Goal: Task Accomplishment & Management: Use online tool/utility

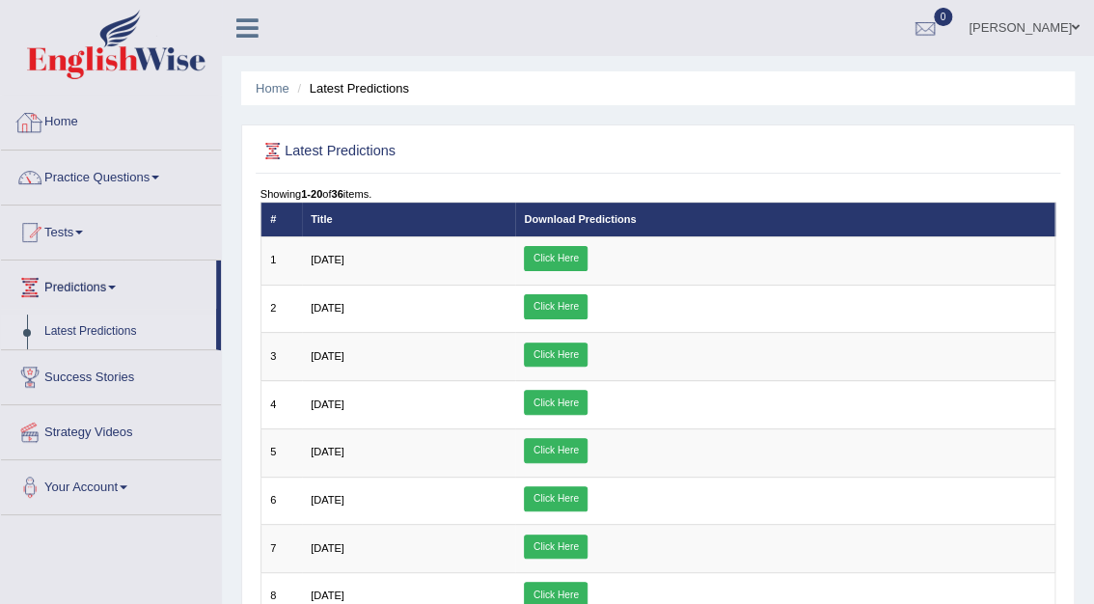
click at [62, 125] on link "Home" at bounding box center [111, 119] width 220 height 48
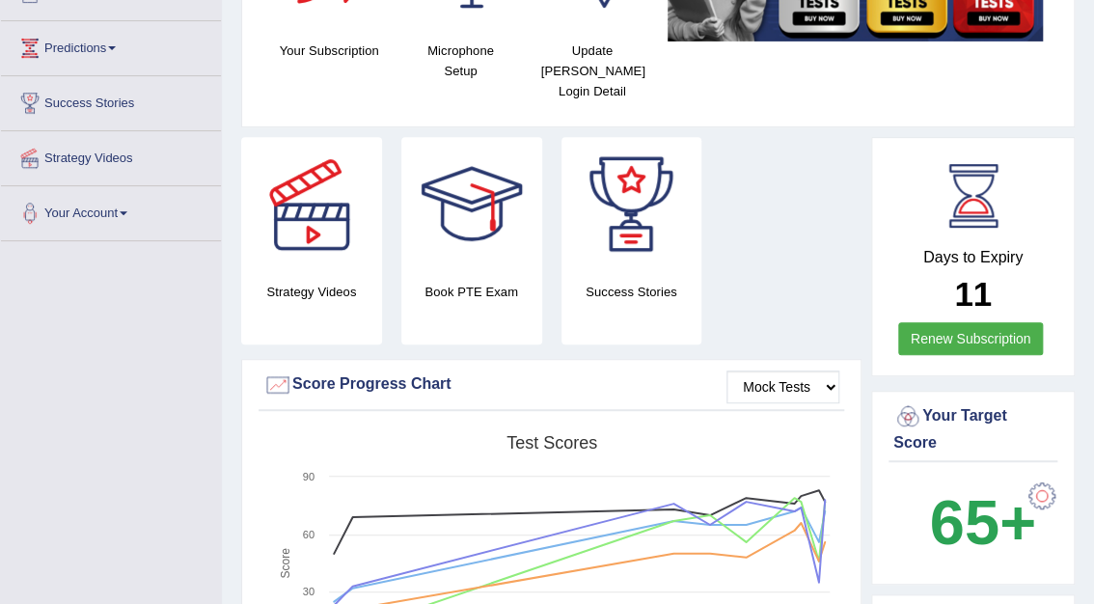
scroll to position [91, 0]
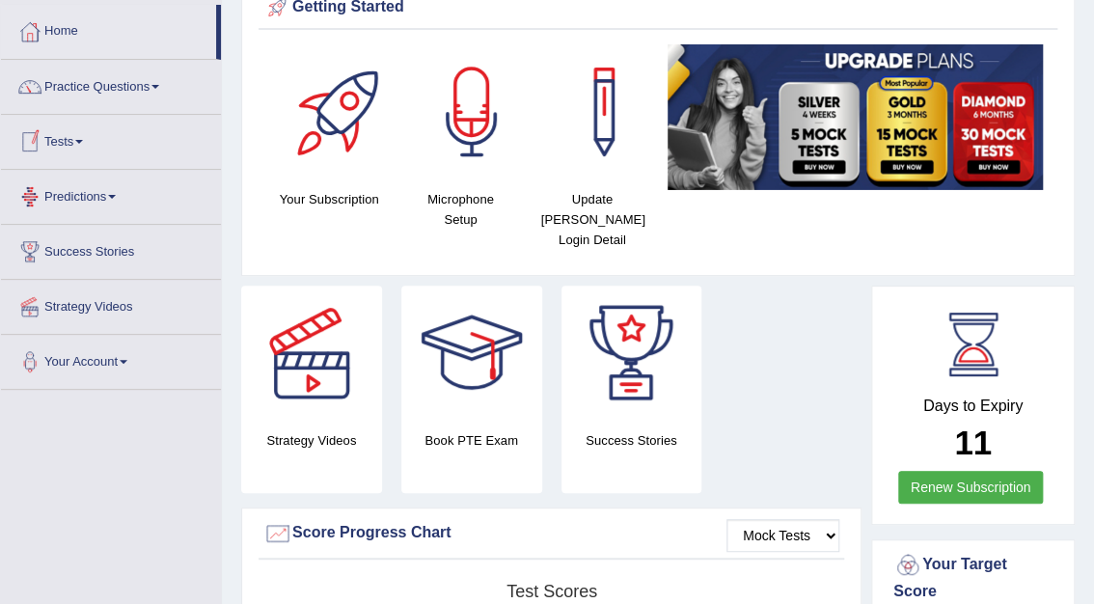
click at [66, 145] on link "Tests" at bounding box center [111, 139] width 220 height 48
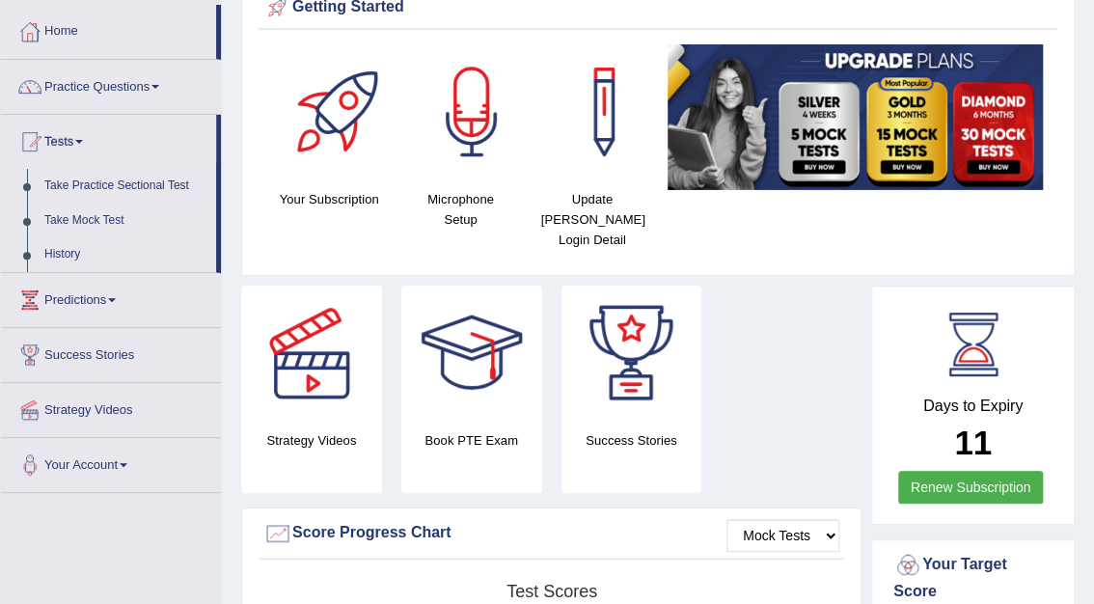
click at [95, 220] on link "Take Mock Test" at bounding box center [126, 220] width 180 height 35
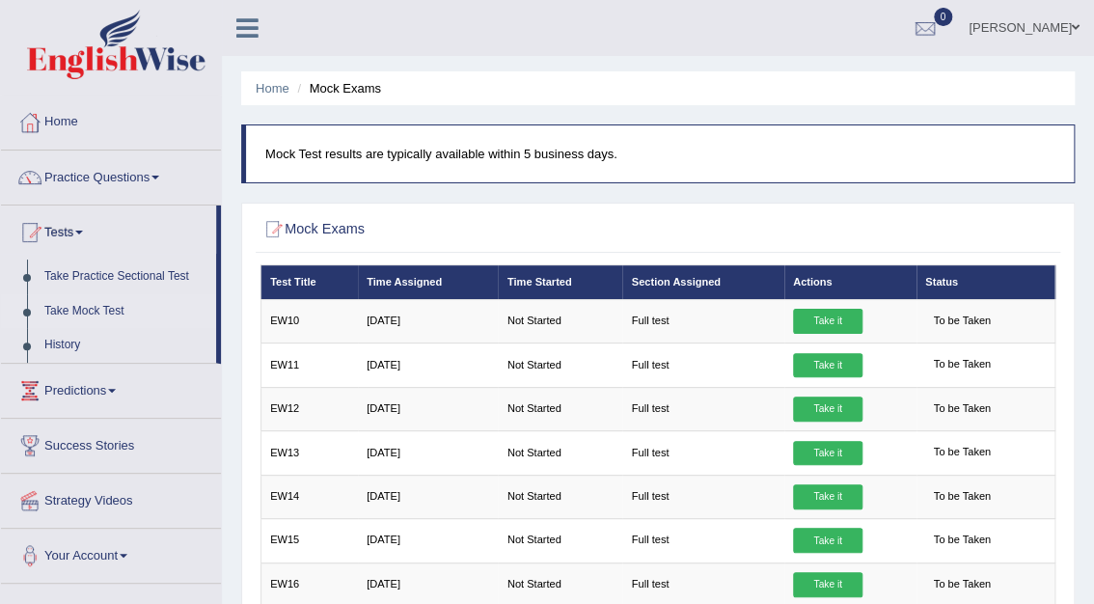
click at [758, 23] on ul "[PERSON_NAME] Toggle navigation Username: [PERSON_NAME] Access Type: Online Sub…" at bounding box center [788, 27] width 610 height 55
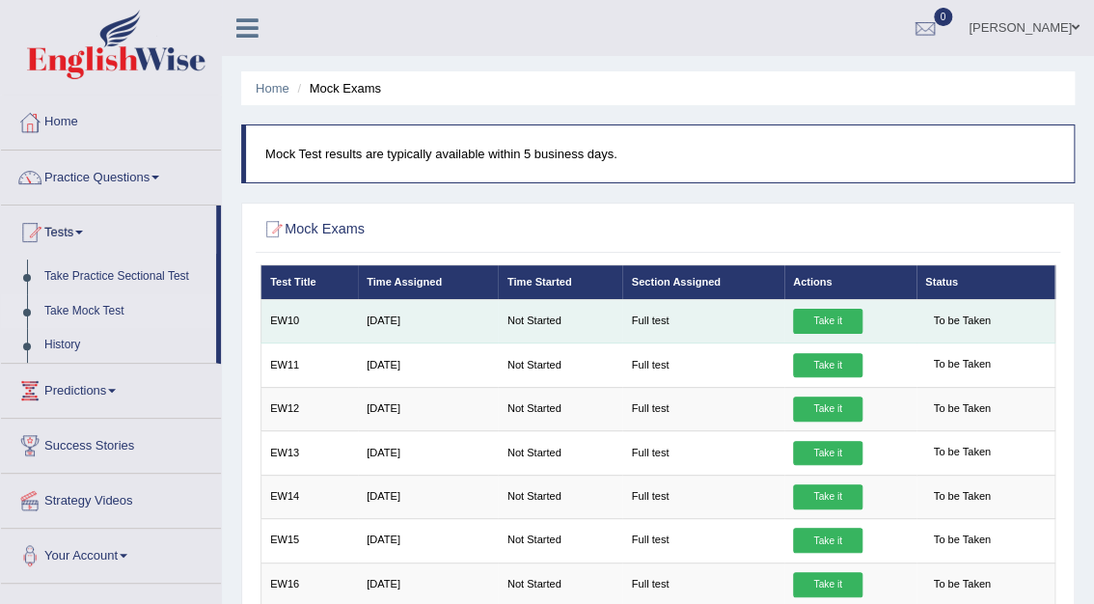
click at [820, 325] on link "Take it" at bounding box center [827, 321] width 69 height 25
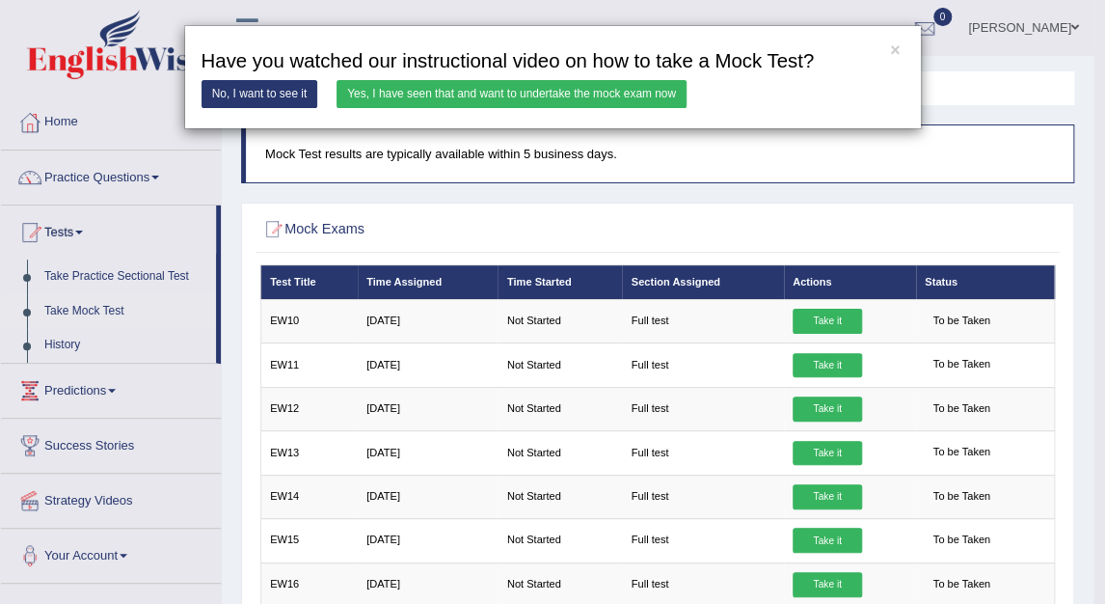
click at [531, 99] on link "Yes, I have seen that and want to undertake the mock exam now" at bounding box center [512, 94] width 350 height 28
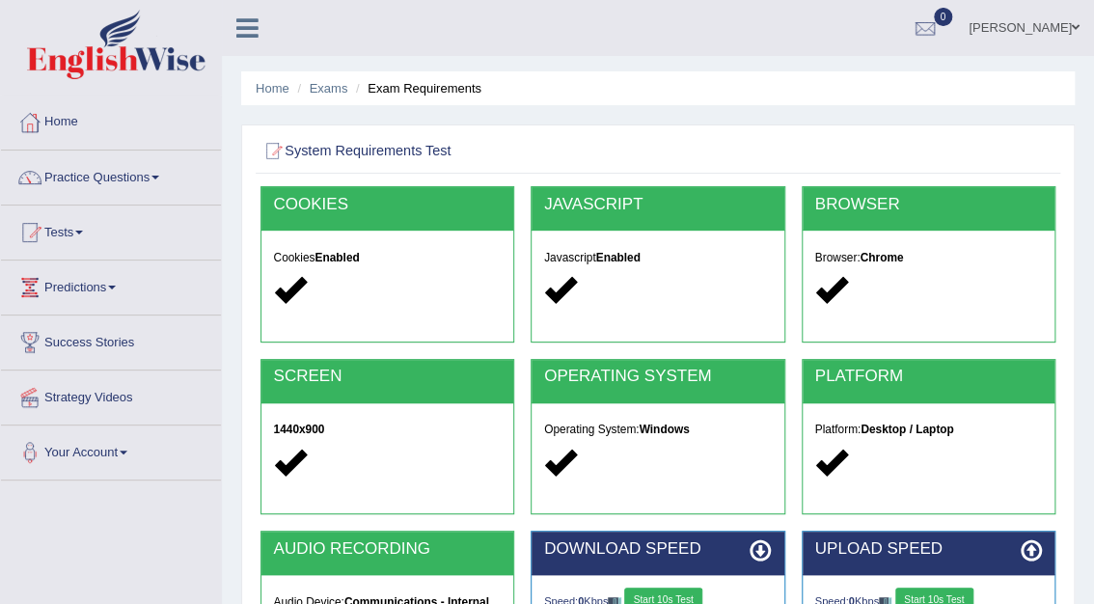
click at [671, 594] on button "Start 10s Test" at bounding box center [663, 599] width 78 height 25
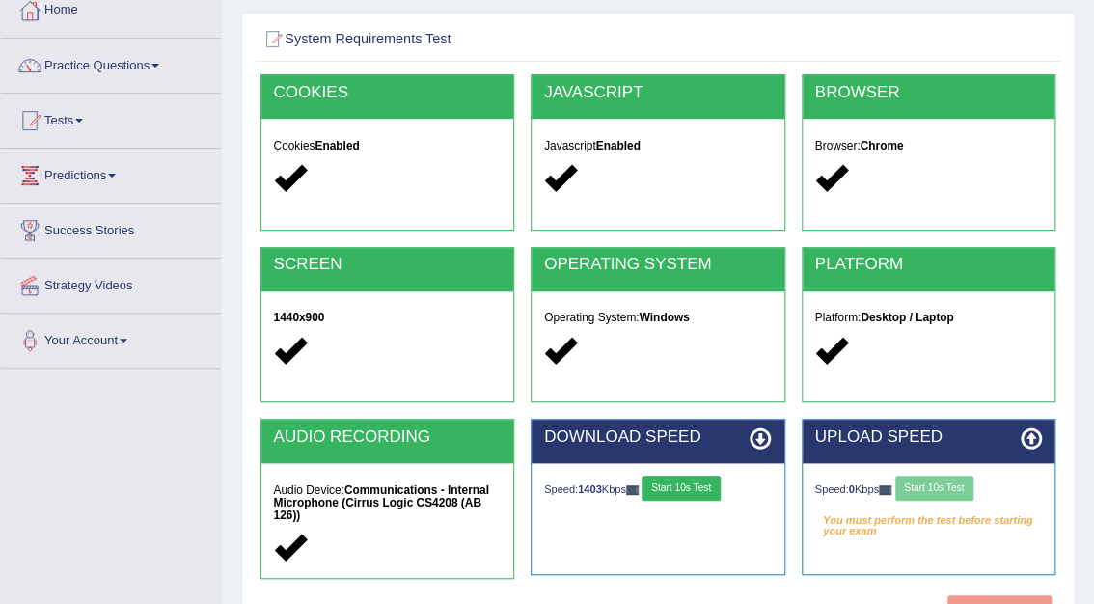
scroll to position [111, 0]
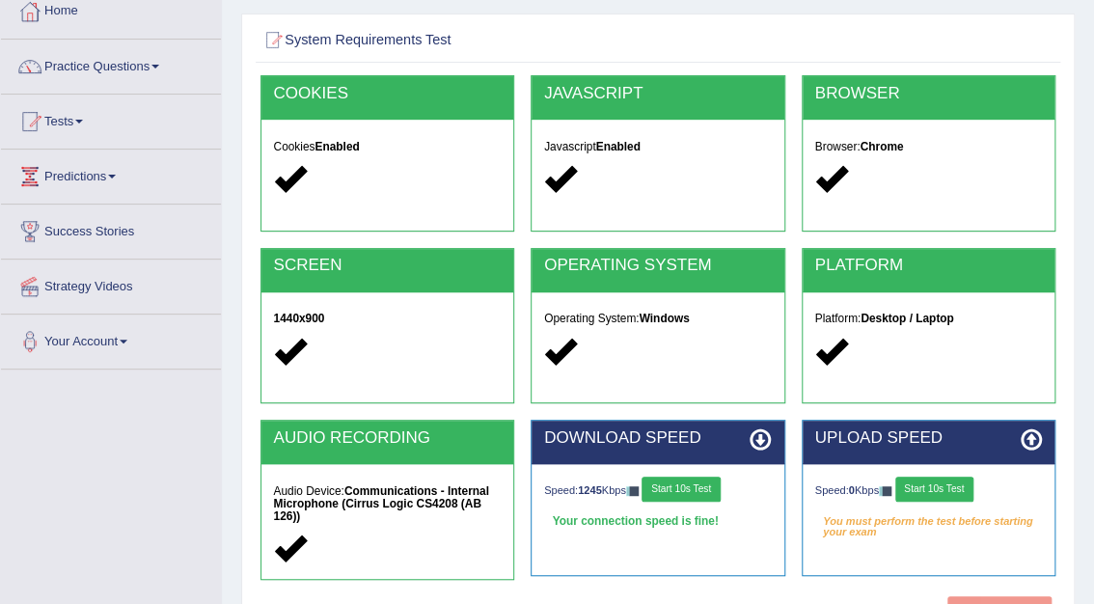
click at [949, 490] on button "Start 10s Test" at bounding box center [934, 488] width 78 height 25
click at [1021, 598] on button "Start Test" at bounding box center [999, 615] width 105 height 38
